Goal: Information Seeking & Learning: Learn about a topic

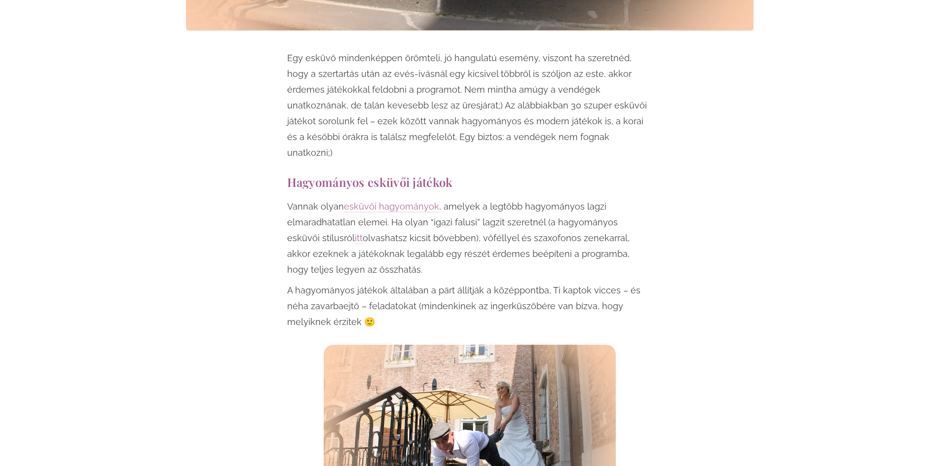
scroll to position [592, 0]
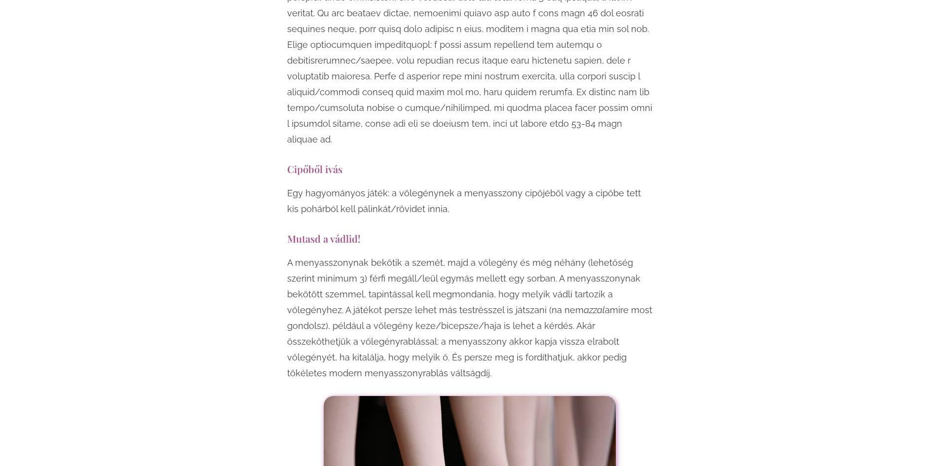
scroll to position [3059, 0]
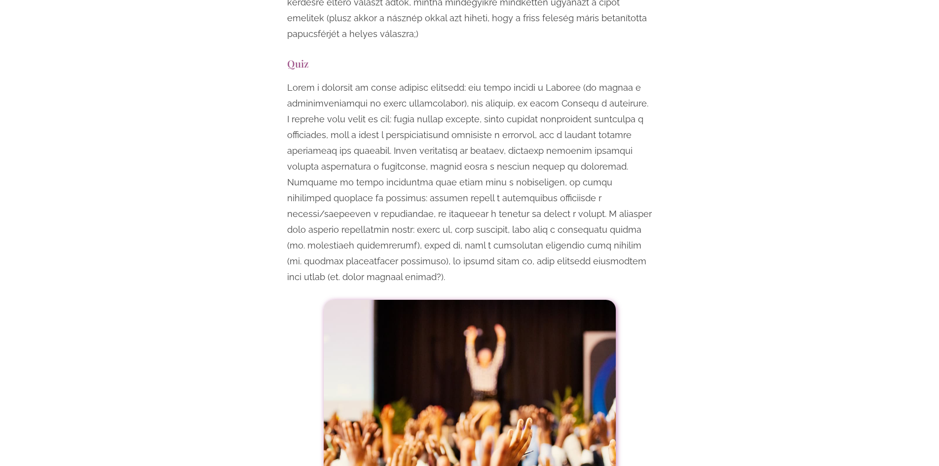
scroll to position [3749, 0]
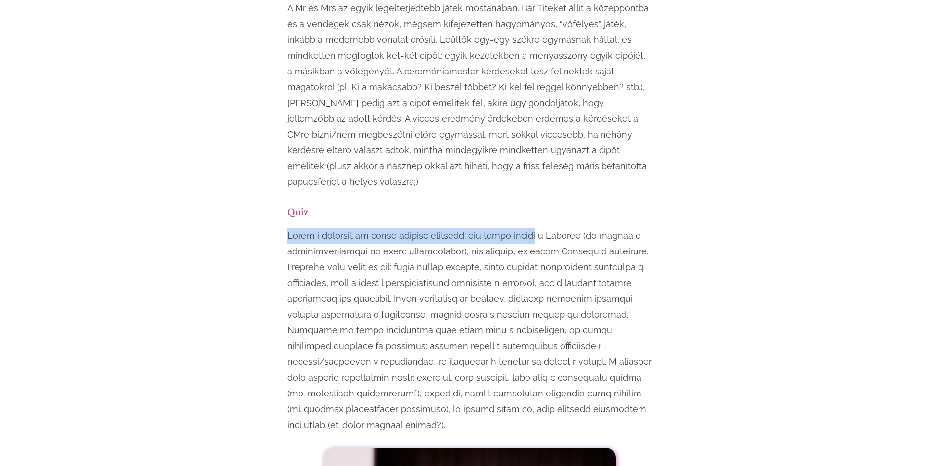
drag, startPoint x: 289, startPoint y: 160, endPoint x: 626, endPoint y: 144, distance: 337.8
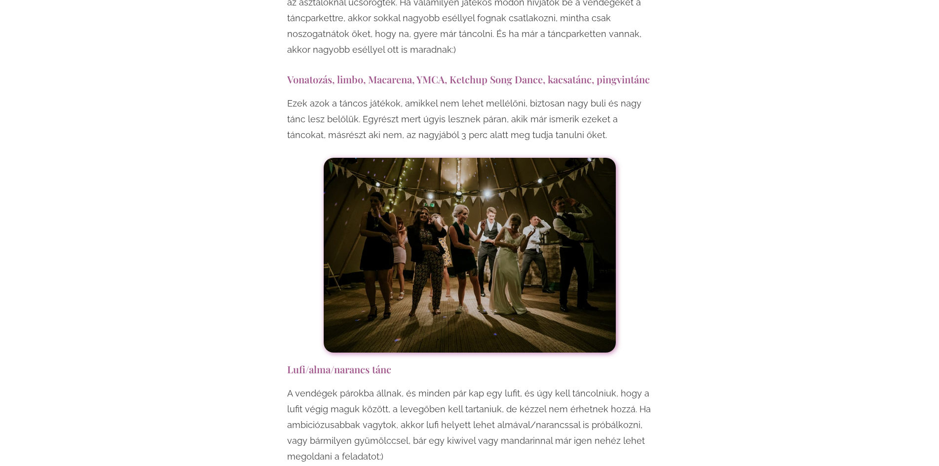
scroll to position [6562, 0]
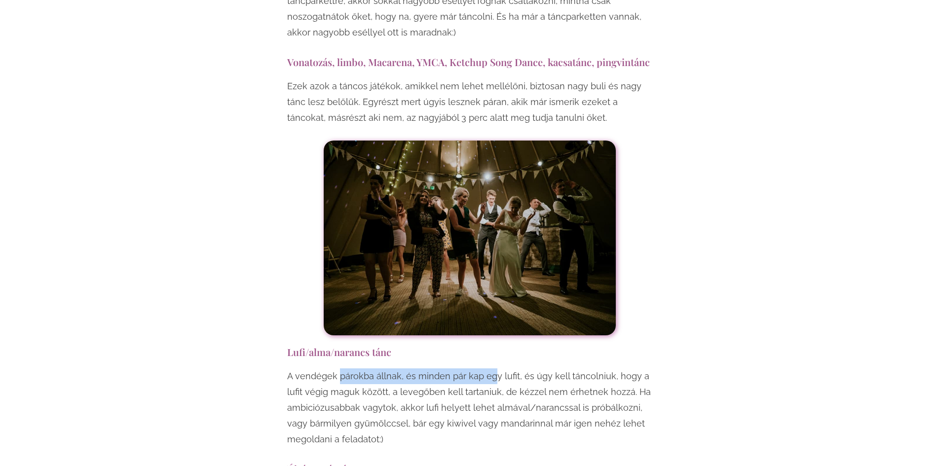
drag, startPoint x: 345, startPoint y: 271, endPoint x: 493, endPoint y: 265, distance: 148.1
click at [493, 369] on p "A vendégek párokba állnak, és minden pár kap egy lufit, és úgy kell táncolniuk,…" at bounding box center [469, 408] width 365 height 79
click at [376, 369] on p "A vendégek párokba állnak, és minden pár kap egy lufit, és úgy kell táncolniuk,…" at bounding box center [469, 408] width 365 height 79
drag, startPoint x: 282, startPoint y: 267, endPoint x: 500, endPoint y: 269, distance: 218.1
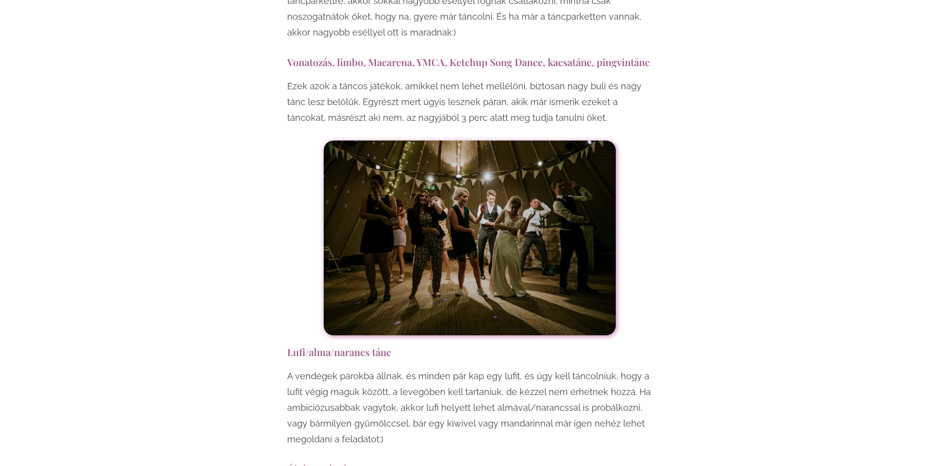
click at [465, 369] on p "A vendégek párokba állnak, és minden pár kap egy lufit, és úgy kell táncolniuk,…" at bounding box center [469, 408] width 365 height 79
drag, startPoint x: 463, startPoint y: 301, endPoint x: 573, endPoint y: 314, distance: 111.3
click at [605, 369] on p "A vendégek párokba állnak, és minden pár kap egy lufit, és úgy kell táncolniuk,…" at bounding box center [469, 408] width 365 height 79
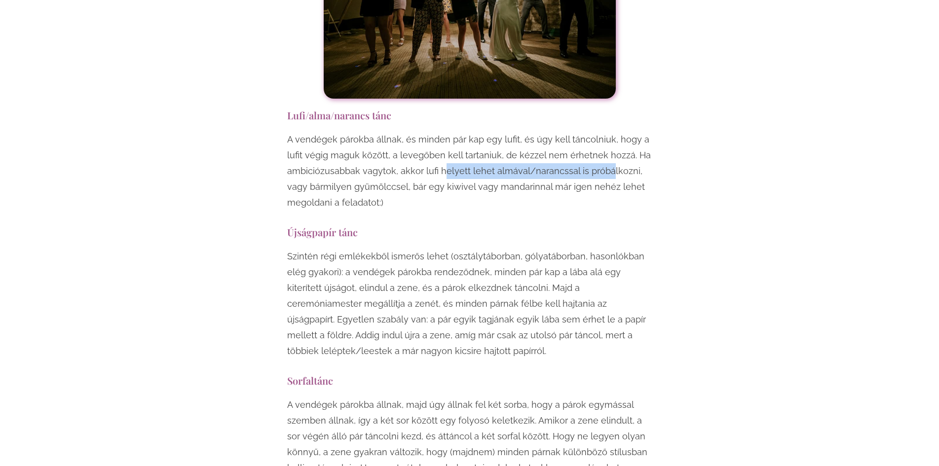
scroll to position [6808, 0]
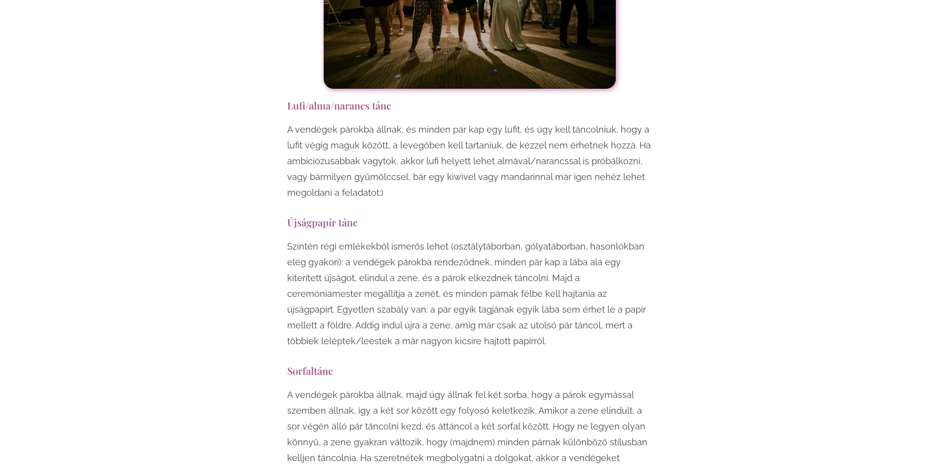
click at [344, 216] on h3 "Újságpapír tánc" at bounding box center [469, 222] width 365 height 13
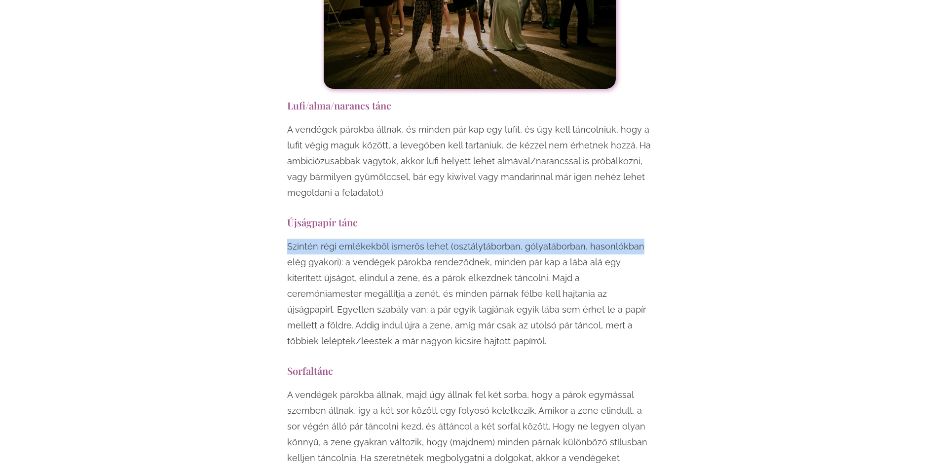
drag, startPoint x: 283, startPoint y: 131, endPoint x: 662, endPoint y: 129, distance: 378.4
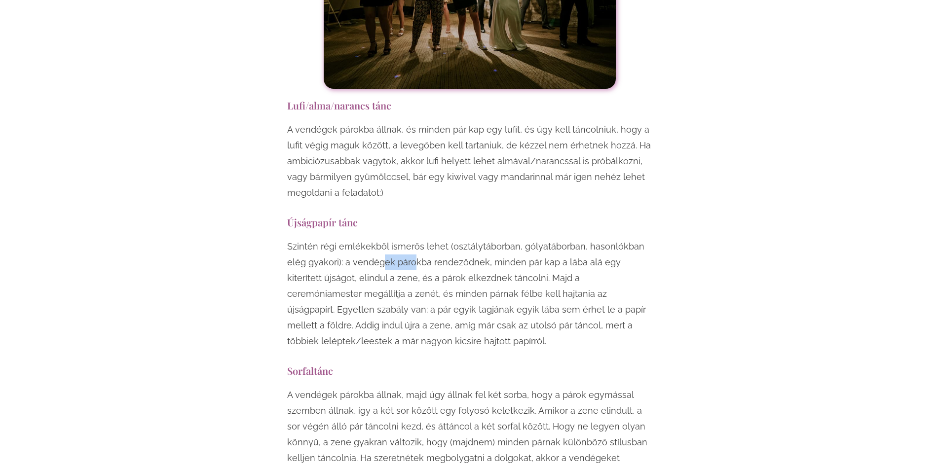
drag, startPoint x: 379, startPoint y: 149, endPoint x: 413, endPoint y: 148, distance: 33.6
click at [413, 239] on p "Szintén régi emlékekből ismerős lehet (osztálytáborban, gólyatáborban, hasonlók…" at bounding box center [469, 294] width 365 height 111
click at [365, 239] on p "Szintén régi emlékekből ismerős lehet (osztálytáborban, gólyatáborban, hasonlók…" at bounding box center [469, 294] width 365 height 111
drag, startPoint x: 440, startPoint y: 140, endPoint x: 425, endPoint y: 280, distance: 141.4
click at [480, 239] on p "Szintén régi emlékekből ismerős lehet (osztálytáborban, gólyatáborban, hasonlók…" at bounding box center [469, 294] width 365 height 111
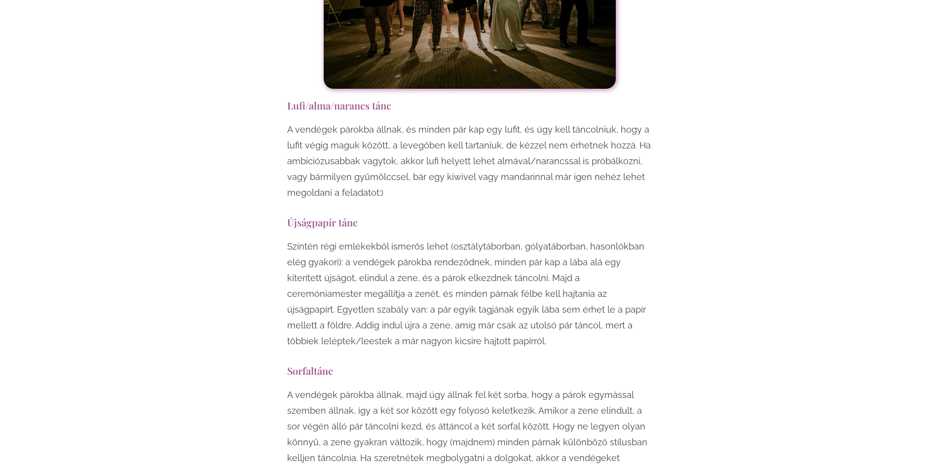
click at [445, 239] on p "Szintén régi emlékekből ismerős lehet (osztálytáborban, gólyatáborban, hasonlók…" at bounding box center [469, 294] width 365 height 111
drag, startPoint x: 500, startPoint y: 150, endPoint x: 660, endPoint y: 153, distance: 160.4
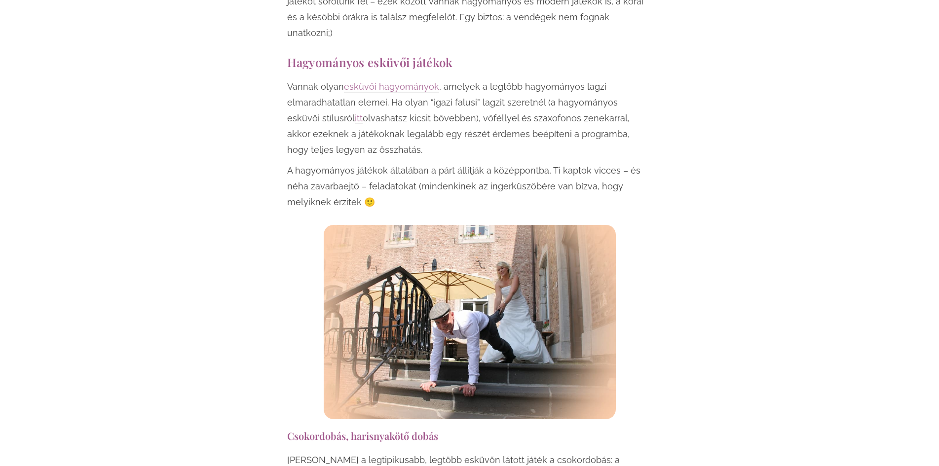
scroll to position [1118, 0]
